Goal: Information Seeking & Learning: Learn about a topic

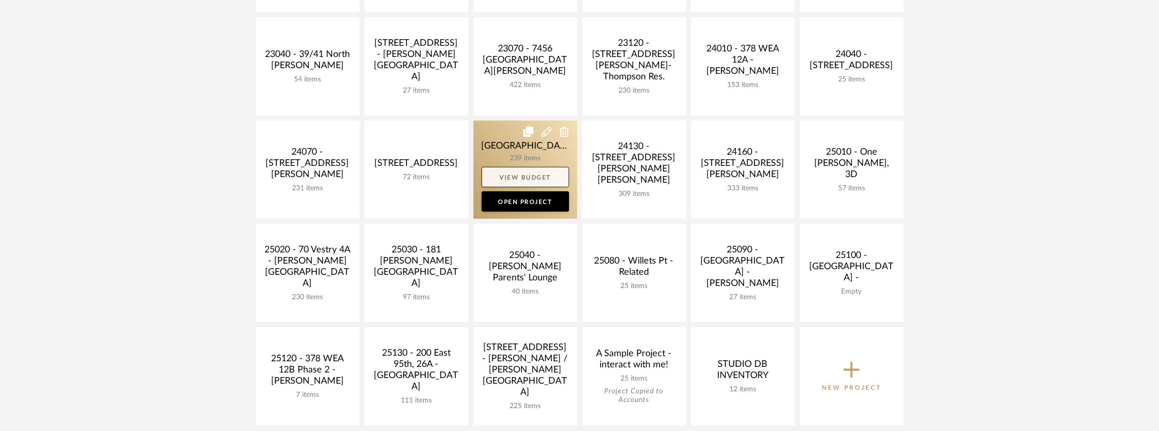
scroll to position [339, 0]
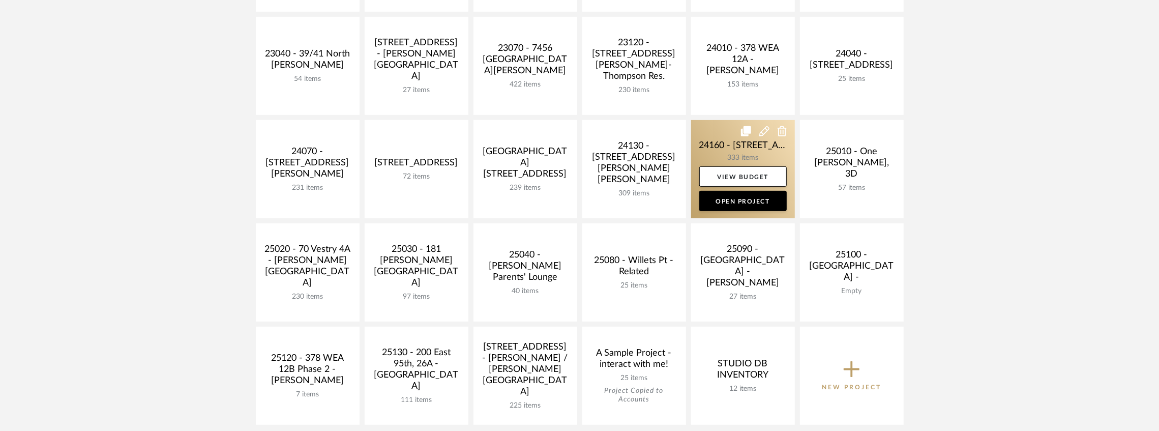
click at [742, 147] on link at bounding box center [743, 169] width 104 height 98
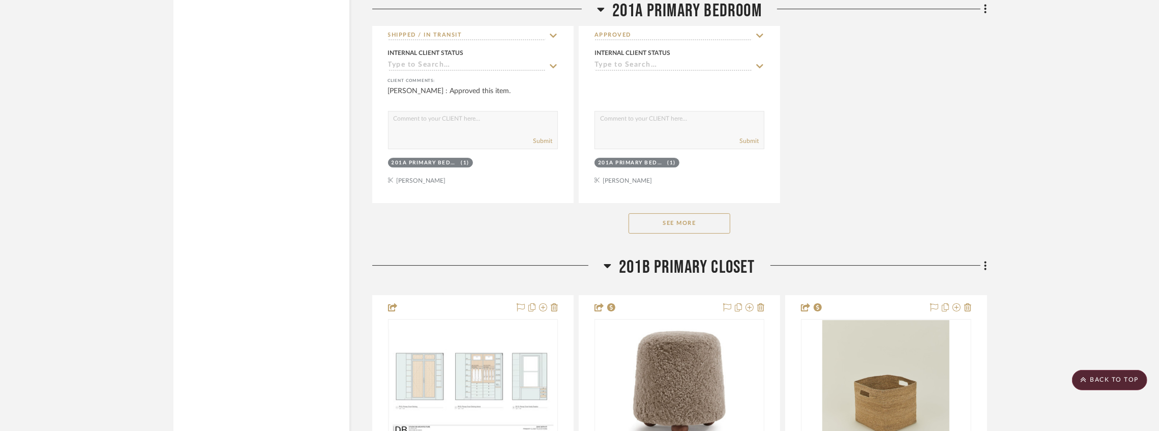
scroll to position [20283, 0]
click at [669, 229] on button "See More" at bounding box center [680, 223] width 102 height 20
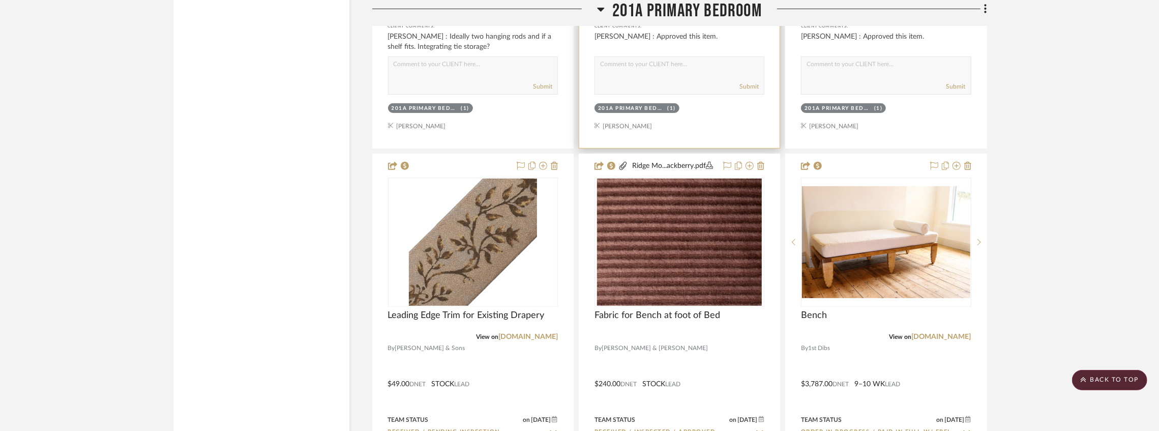
scroll to position [21301, 0]
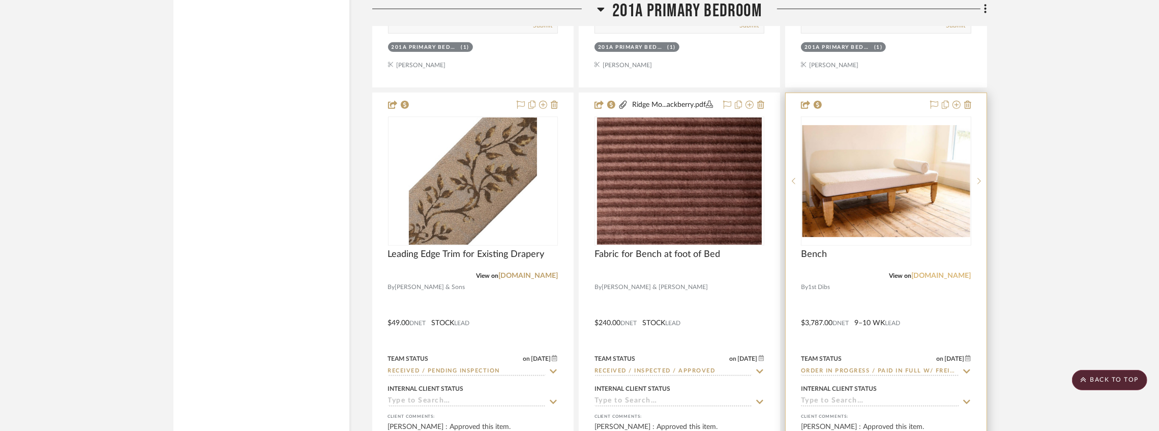
click at [946, 279] on link "[DOMAIN_NAME]" at bounding box center [942, 275] width 60 height 7
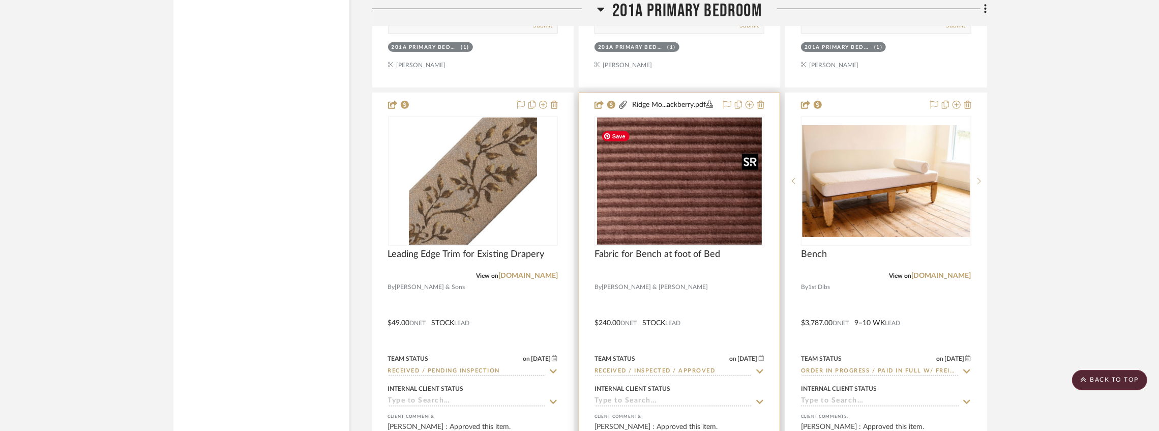
click at [664, 230] on img "0" at bounding box center [679, 181] width 165 height 127
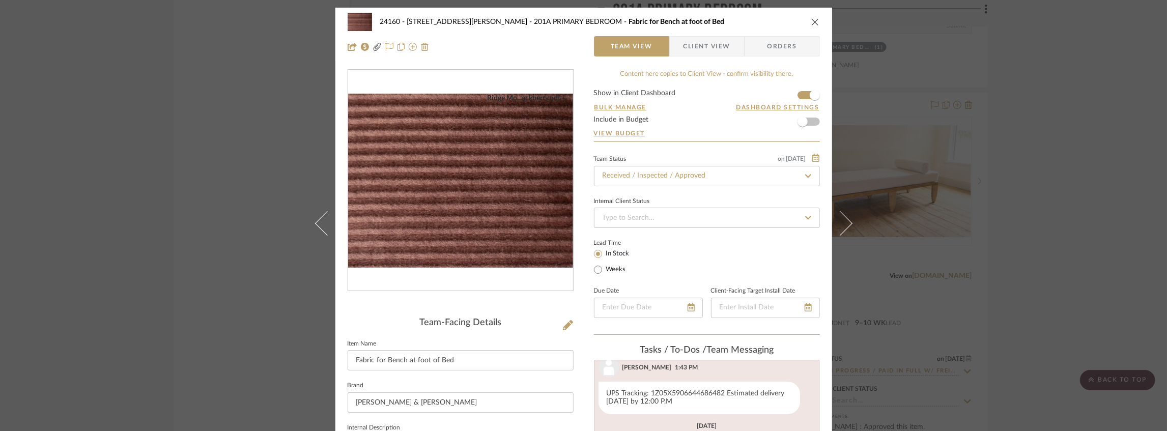
scroll to position [349, 0]
click at [811, 21] on icon "close" at bounding box center [815, 22] width 8 height 8
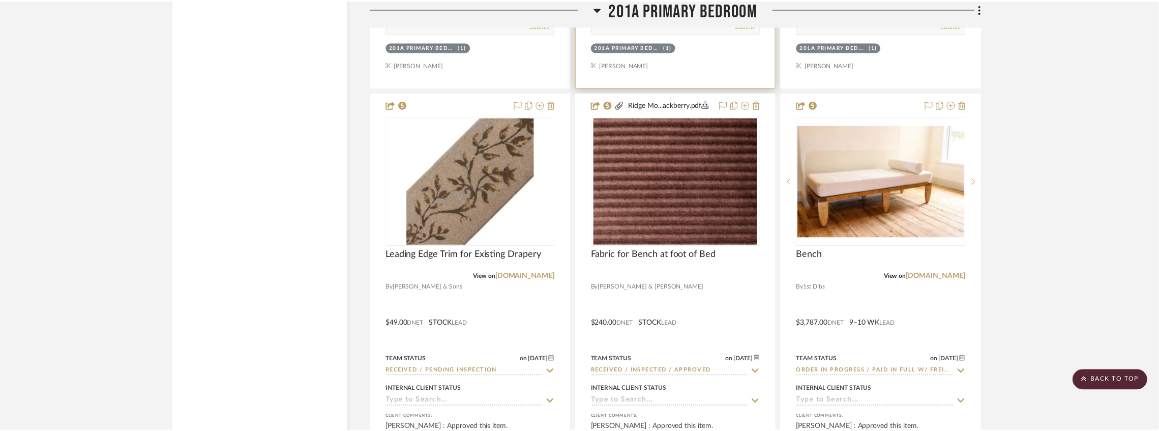
scroll to position [21301, 0]
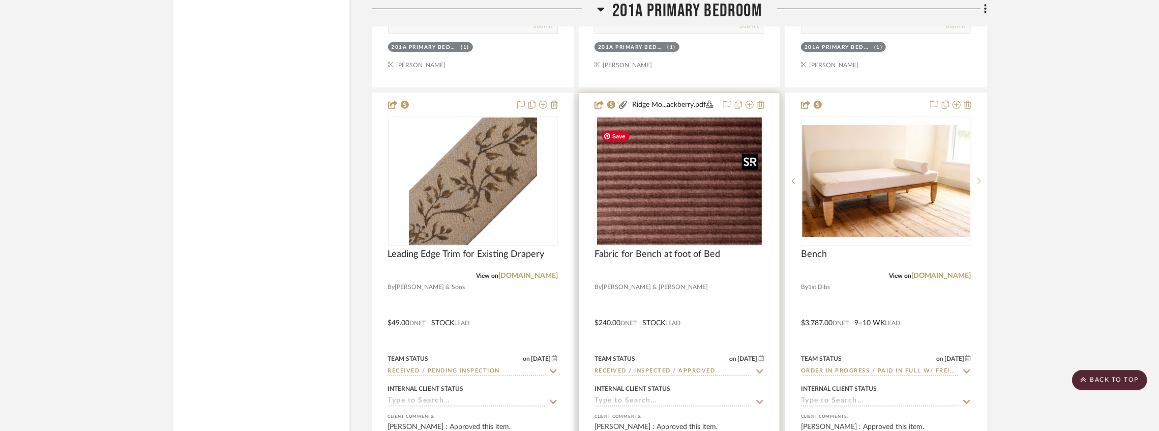
click at [688, 210] on img "0" at bounding box center [679, 181] width 165 height 127
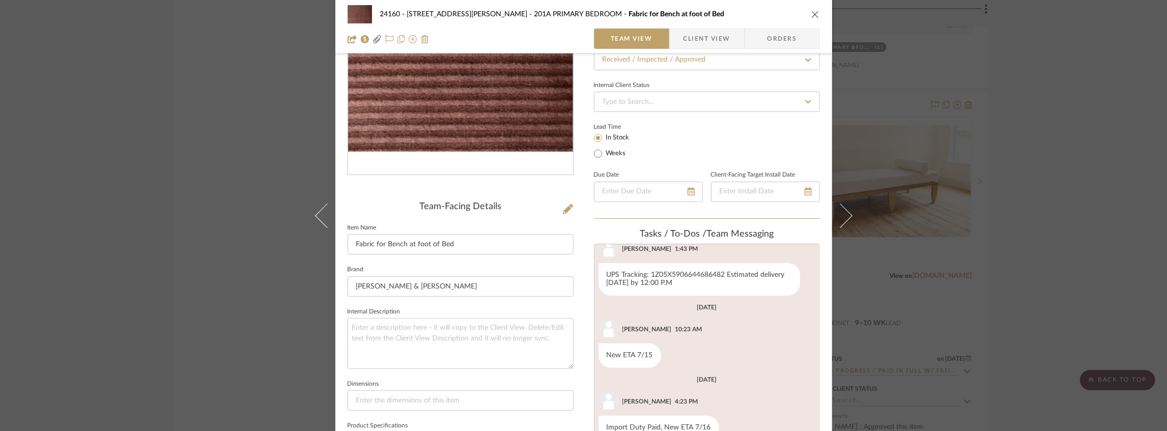
scroll to position [349, 0]
click at [695, 42] on span "Client View" at bounding box center [706, 38] width 47 height 20
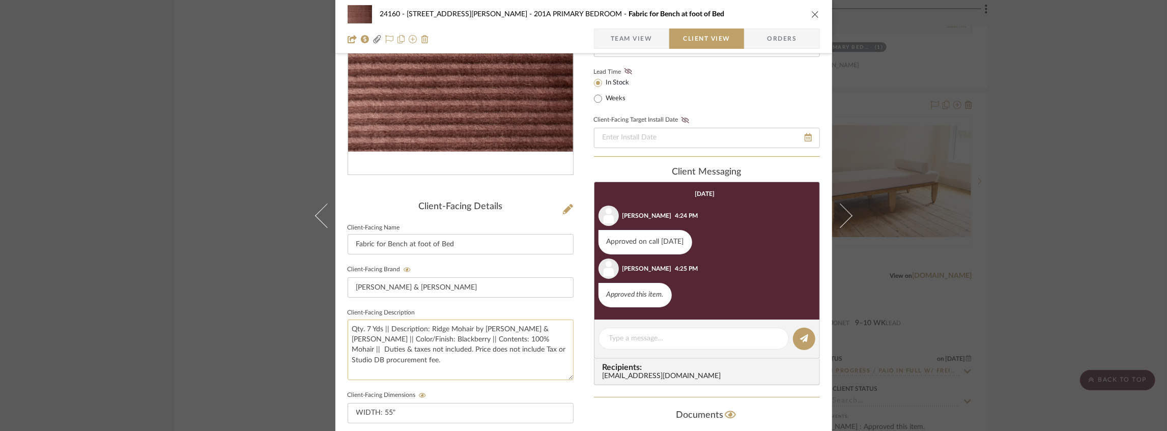
drag, startPoint x: 428, startPoint y: 329, endPoint x: 536, endPoint y: 331, distance: 108.4
click at [536, 331] on textarea "Qty. 7 Yds || Description: Ridge Mohair by [PERSON_NAME] & [PERSON_NAME] || Col…" at bounding box center [460, 349] width 226 height 61
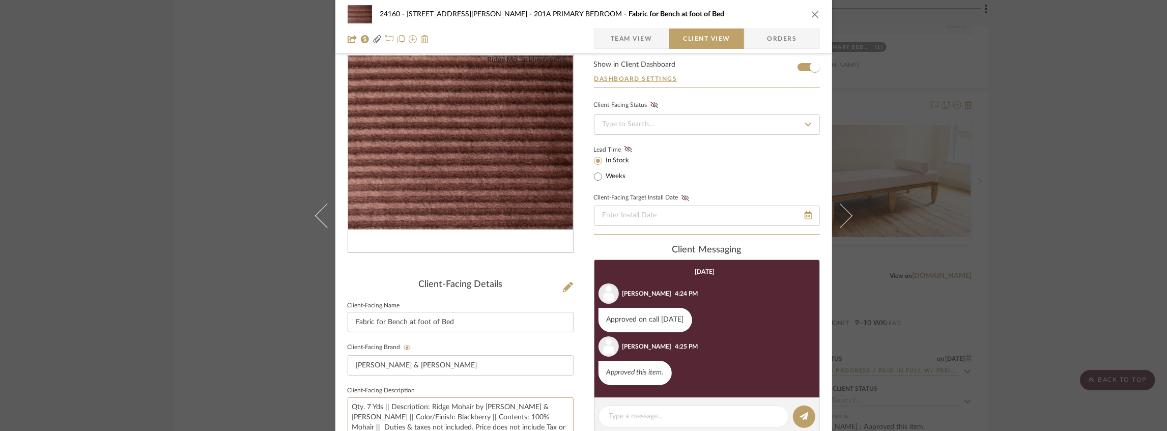
scroll to position [0, 0]
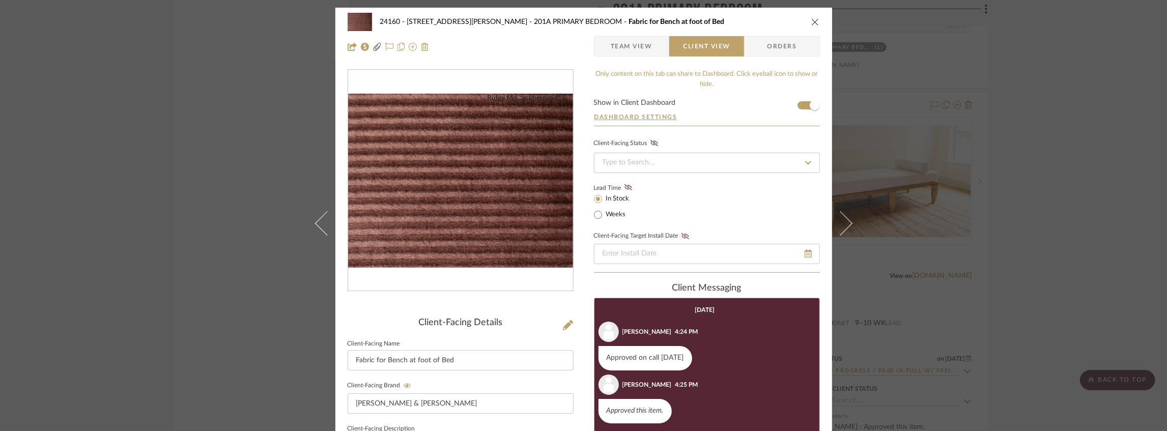
click at [485, 192] on img "0" at bounding box center [460, 181] width 225 height 174
click at [236, 110] on div "24160 - [STREET_ADDRESS] - [PERSON_NAME] 201A PRIMARY BEDROOM Fabric for Bench …" at bounding box center [583, 215] width 1167 height 431
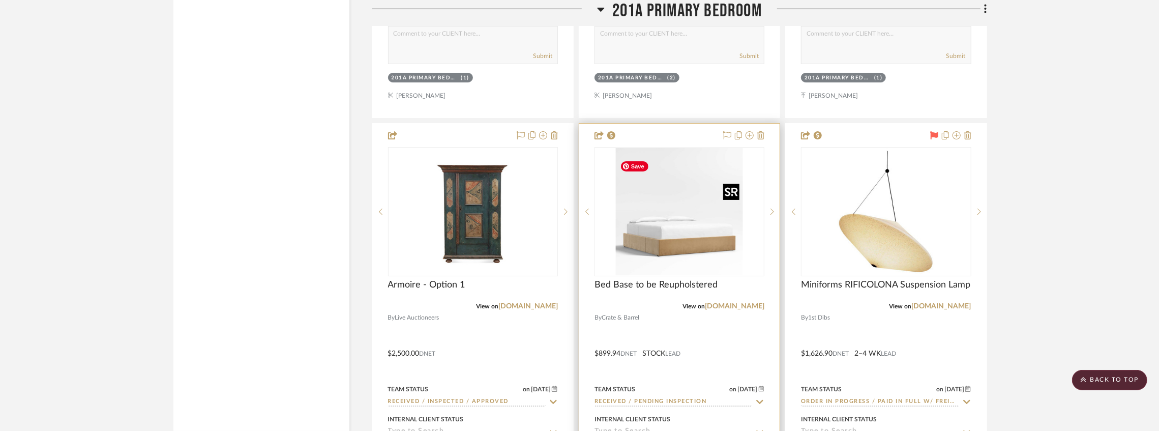
scroll to position [20690, 0]
